Goal: Task Accomplishment & Management: Manage account settings

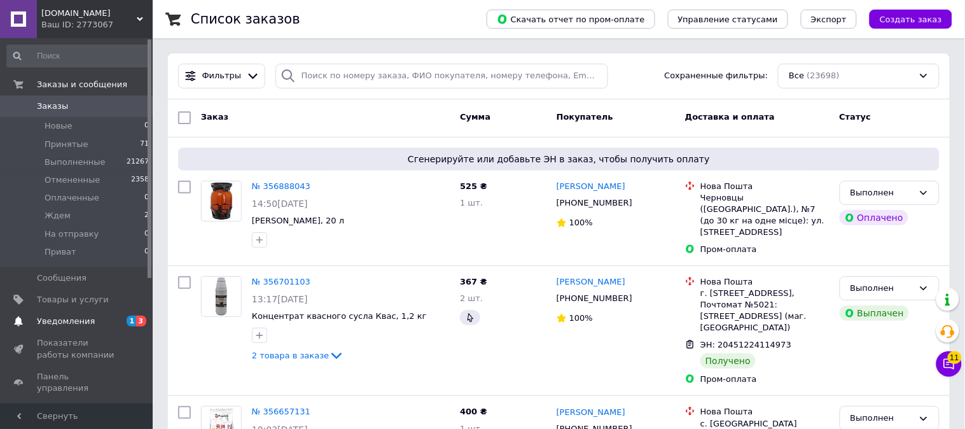
click at [139, 319] on span "3" at bounding box center [141, 321] width 10 height 11
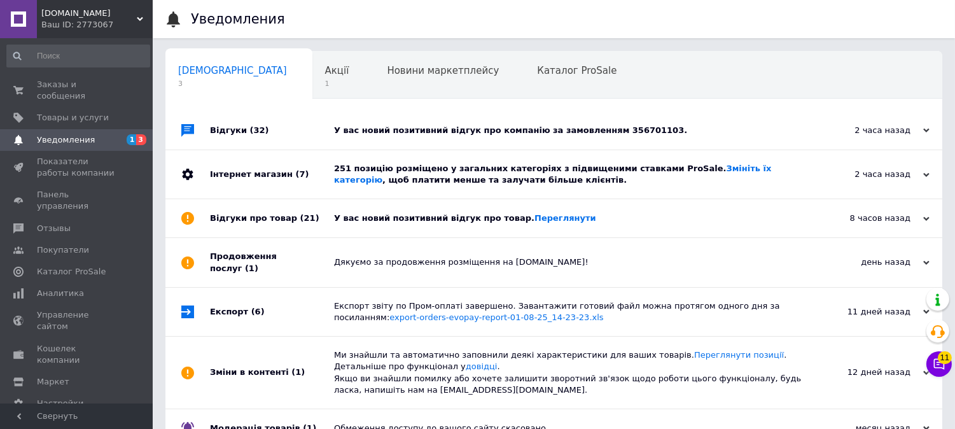
click at [709, 217] on div "У вас новий позитивний відгук про товар. Переглянути" at bounding box center [568, 218] width 468 height 11
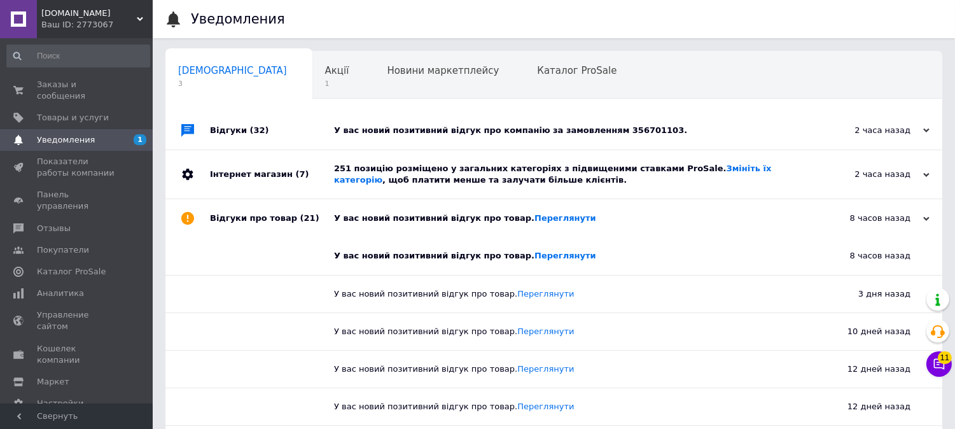
click at [697, 126] on div "У вас новий позитивний відгук про компанію за замовленням 356701103." at bounding box center [568, 130] width 468 height 11
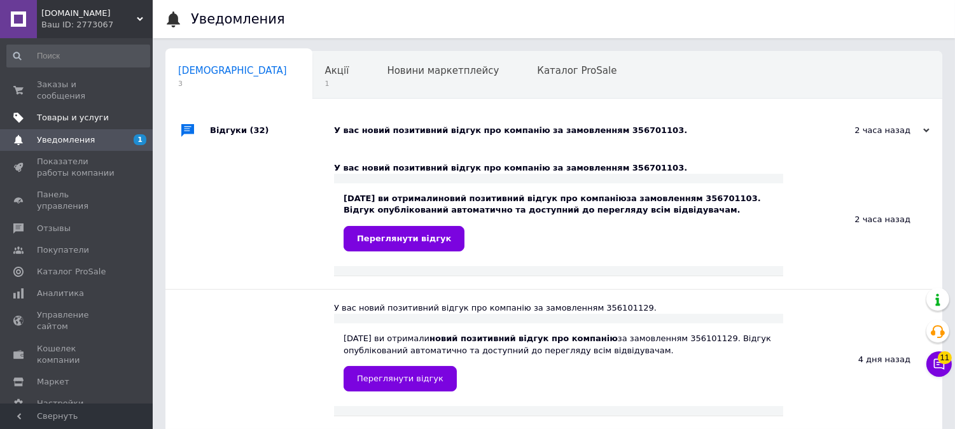
click at [95, 112] on span "Товары и услуги" at bounding box center [73, 117] width 72 height 11
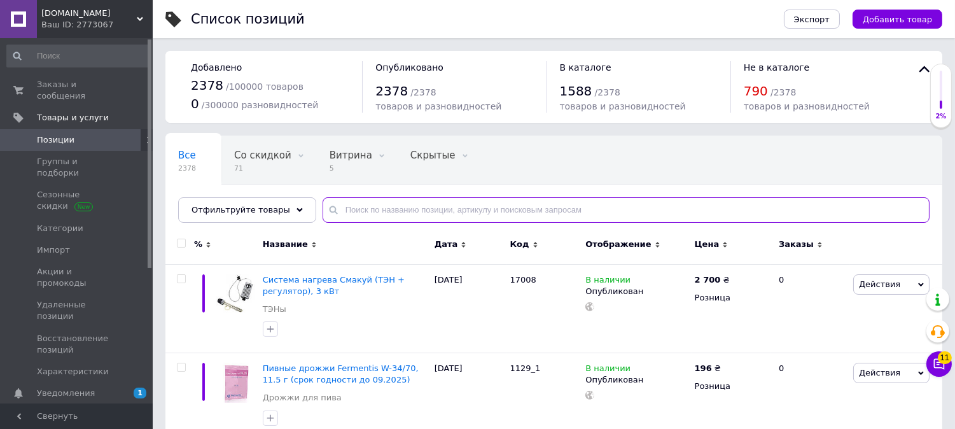
click at [355, 212] on input "text" at bounding box center [626, 209] width 607 height 25
paste input "1275"
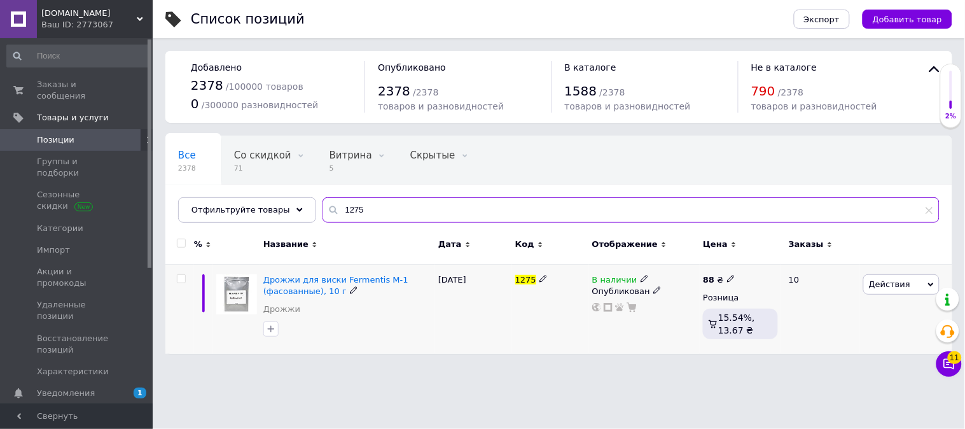
type input "1275"
click at [727, 277] on icon at bounding box center [731, 279] width 8 height 8
click at [753, 262] on input "88" at bounding box center [791, 264] width 97 height 25
type input "116"
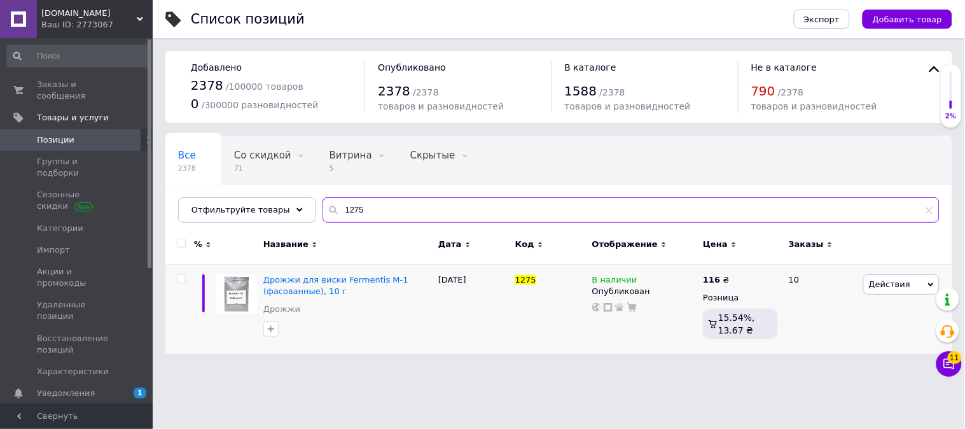
click at [407, 205] on input "1275" at bounding box center [631, 209] width 617 height 25
paste input "6588"
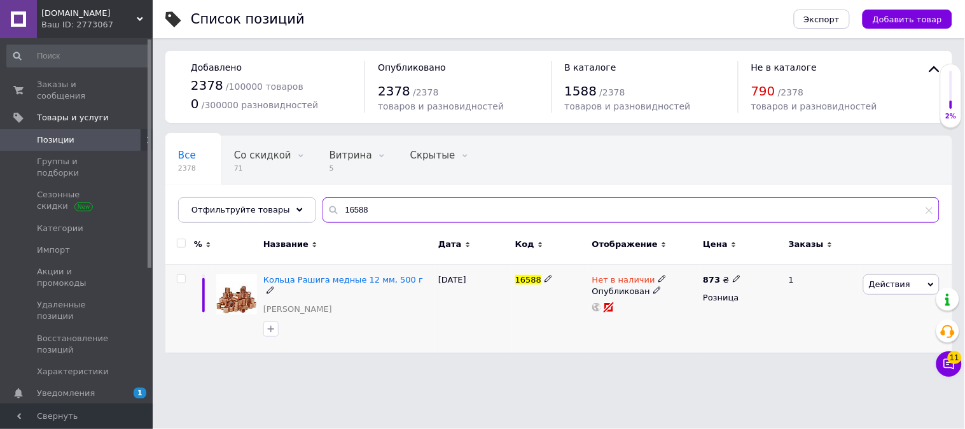
type input "16588"
click at [596, 281] on span "Нет в наличии" at bounding box center [623, 281] width 63 height 13
click at [694, 293] on li "В наличии" at bounding box center [731, 289] width 121 height 18
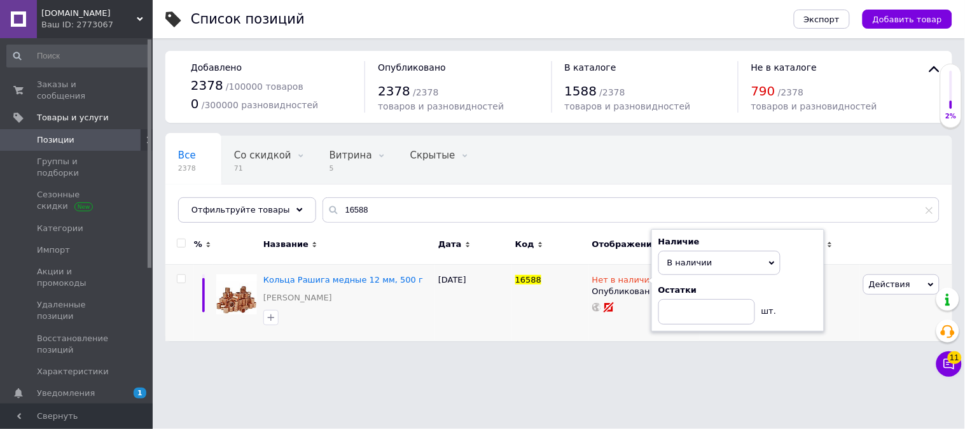
click at [575, 354] on html "МирБир.com.ua Ваш ID: 2773067 Сайт МирБир.com.ua Кабинет покупателя Проверить с…" at bounding box center [482, 177] width 965 height 354
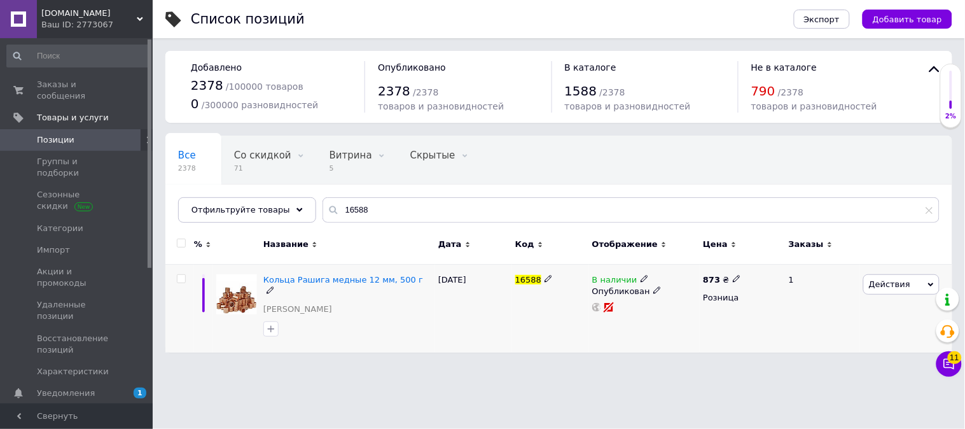
click at [733, 280] on icon at bounding box center [737, 279] width 8 height 8
click at [768, 267] on input "873" at bounding box center [795, 264] width 97 height 25
type input "1012"
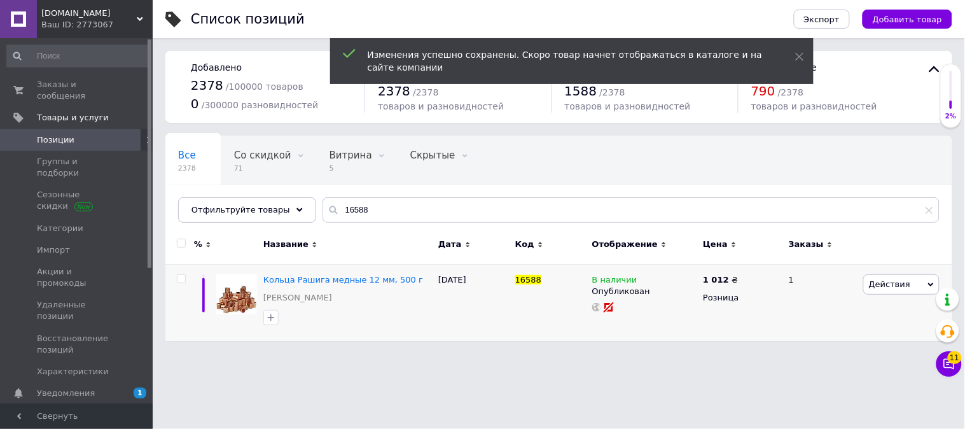
click at [97, 15] on span "[DOMAIN_NAME]" at bounding box center [88, 13] width 95 height 11
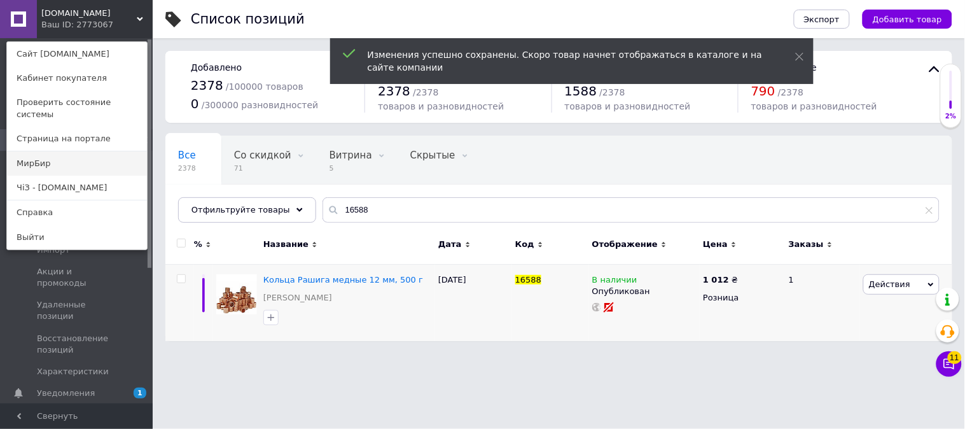
click at [39, 153] on link "МирБир" at bounding box center [77, 163] width 140 height 24
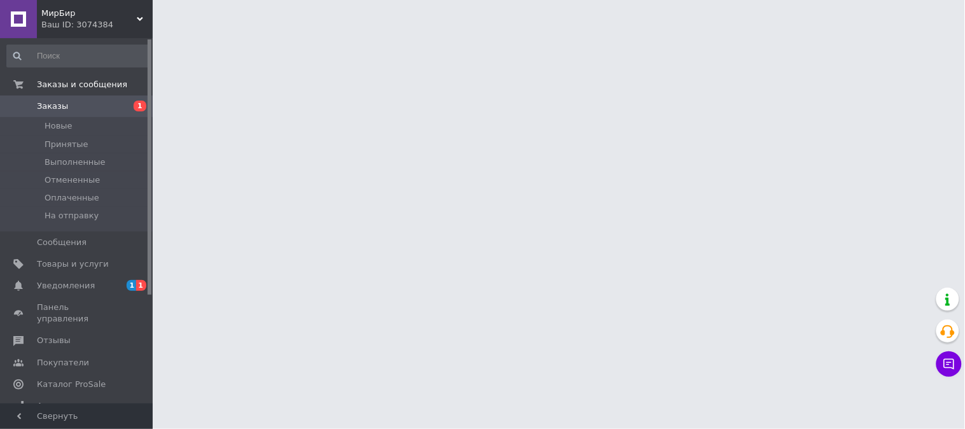
click at [131, 280] on span "1" at bounding box center [132, 285] width 10 height 11
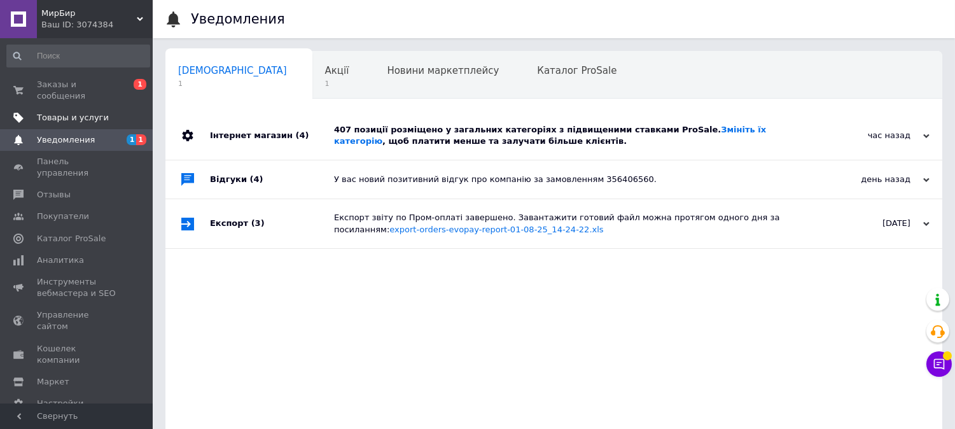
click at [66, 112] on span "Товары и услуги" at bounding box center [73, 117] width 72 height 11
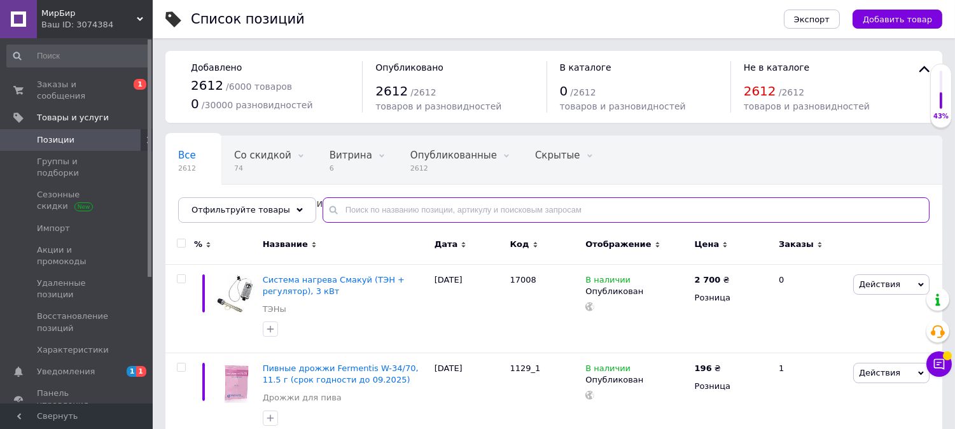
click at [391, 214] on input "text" at bounding box center [626, 209] width 607 height 25
paste input "16588"
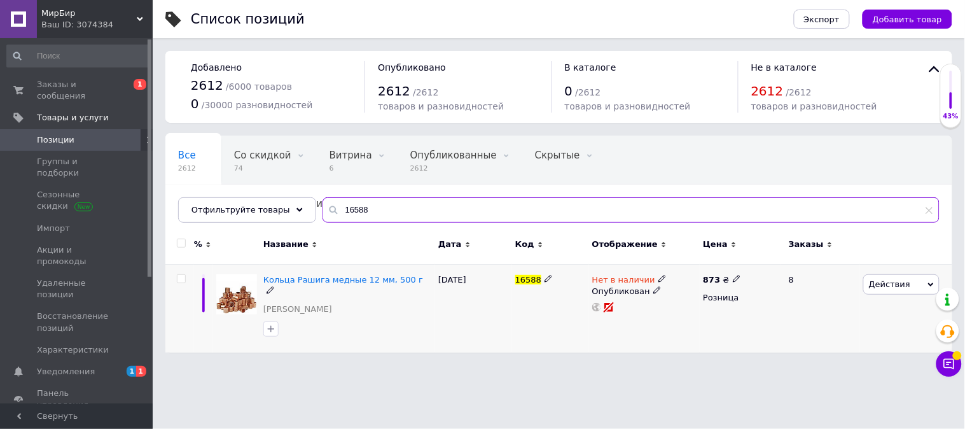
type input "16588"
click at [606, 283] on span "Нет в наличии" at bounding box center [623, 281] width 63 height 13
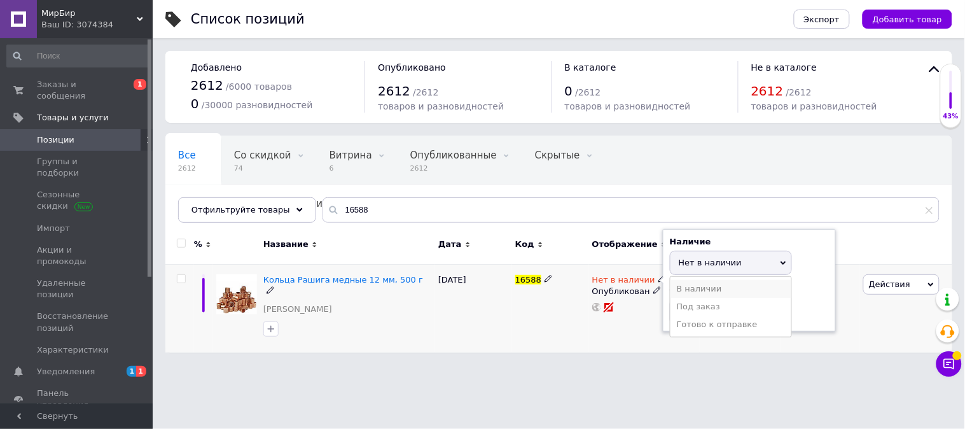
click at [707, 293] on li "В наличии" at bounding box center [731, 289] width 121 height 18
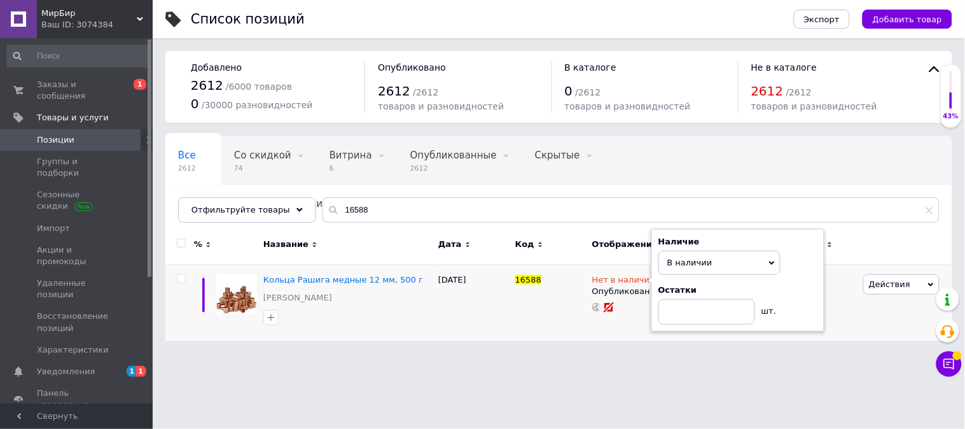
click at [570, 354] on html "МирБир Ваш ID: 3074384 Сайт [PERSON_NAME] покупателя Проверить состояние систем…" at bounding box center [482, 177] width 965 height 354
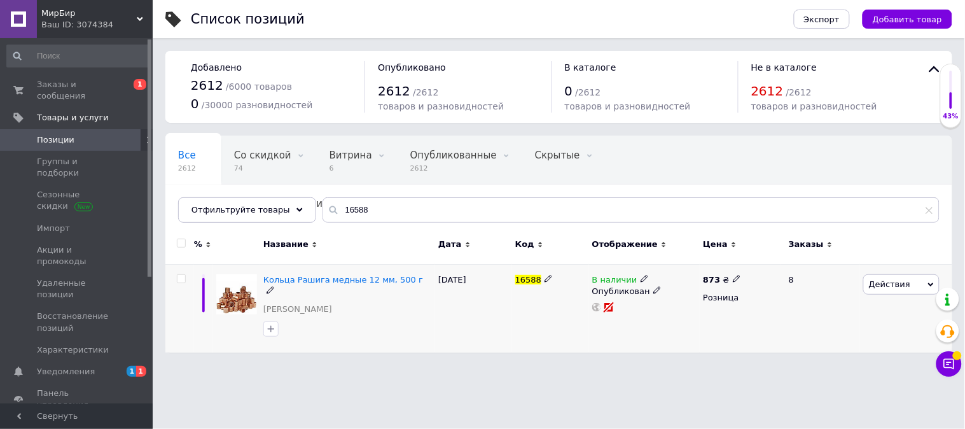
click at [733, 280] on icon at bounding box center [737, 279] width 8 height 8
click at [762, 263] on input "873" at bounding box center [795, 264] width 97 height 25
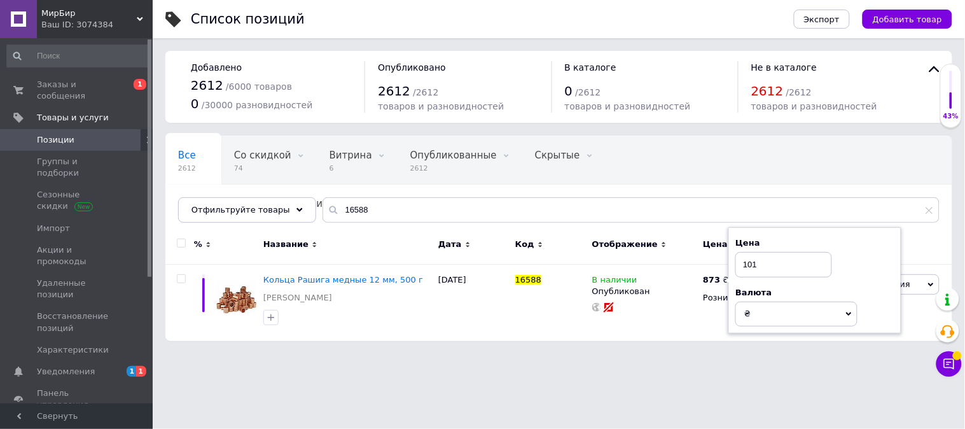
type input "1012"
